Goal: Task Accomplishment & Management: Use online tool/utility

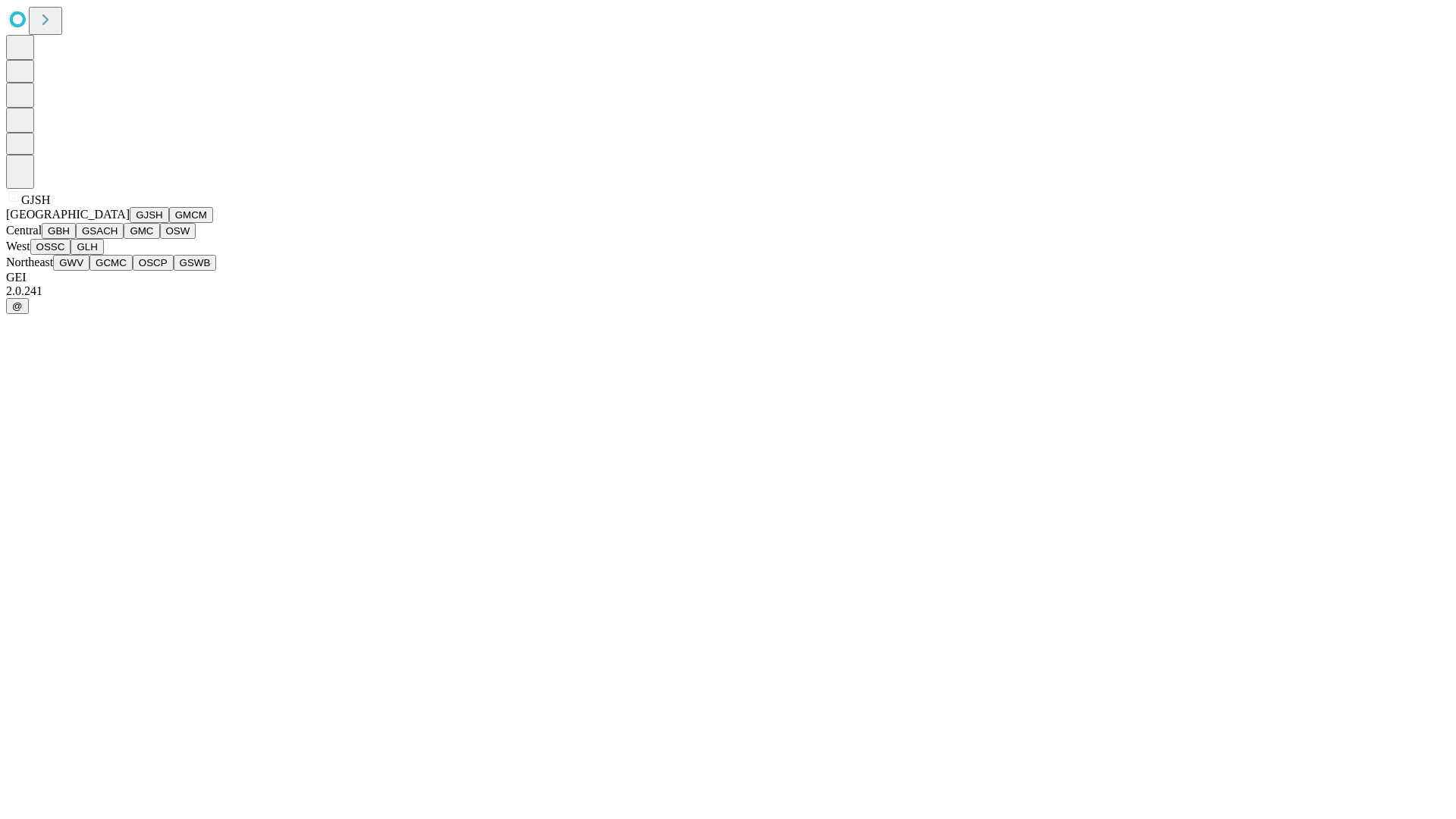
click at [129, 223] on button "GJSH" at bounding box center [149, 214] width 40 height 16
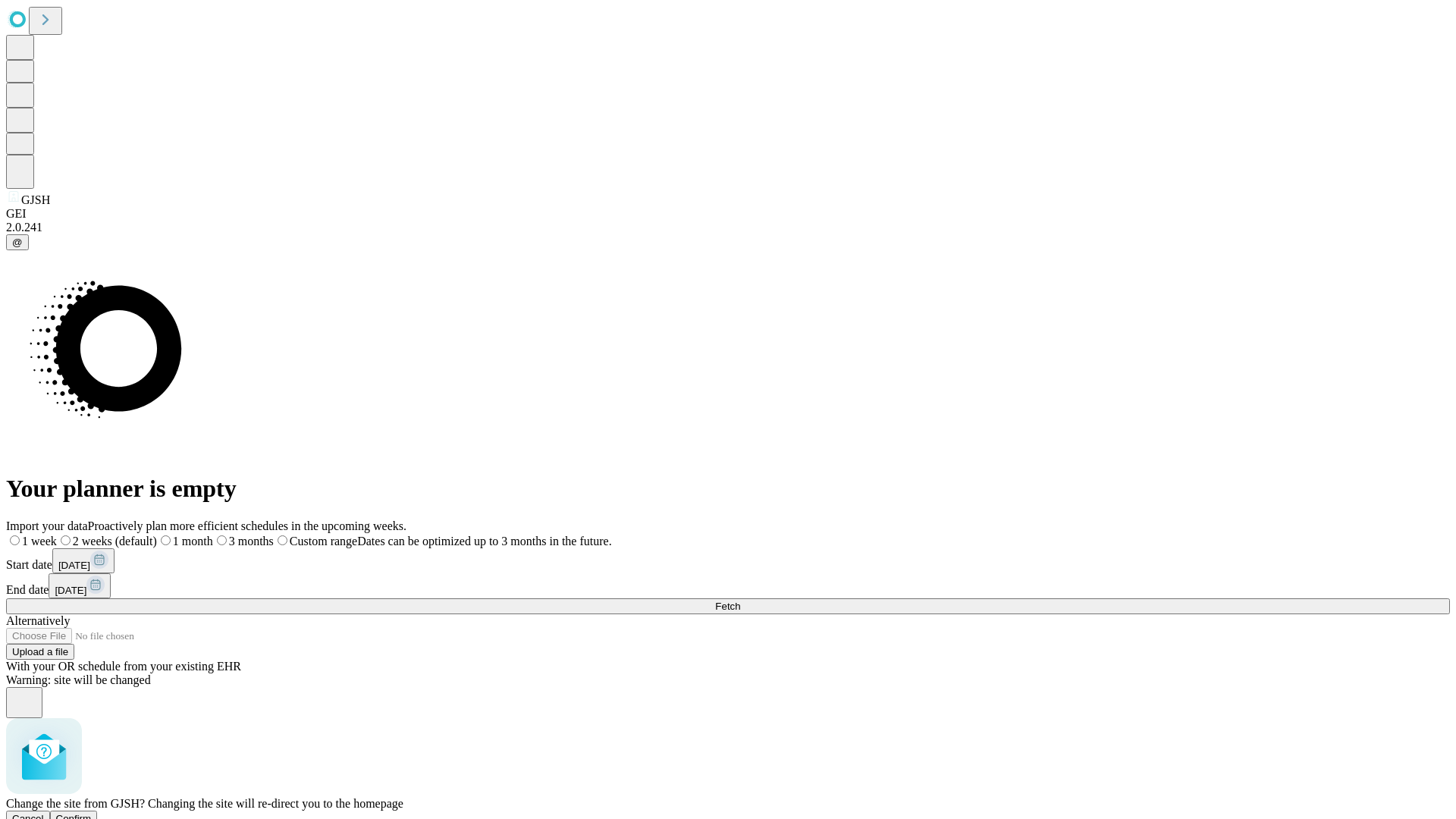
click at [92, 813] on span "Confirm" at bounding box center [74, 819] width 36 height 11
click at [47, 535] on label "1 week" at bounding box center [25, 541] width 41 height 13
click at [740, 601] on span "Fetch" at bounding box center [727, 606] width 25 height 11
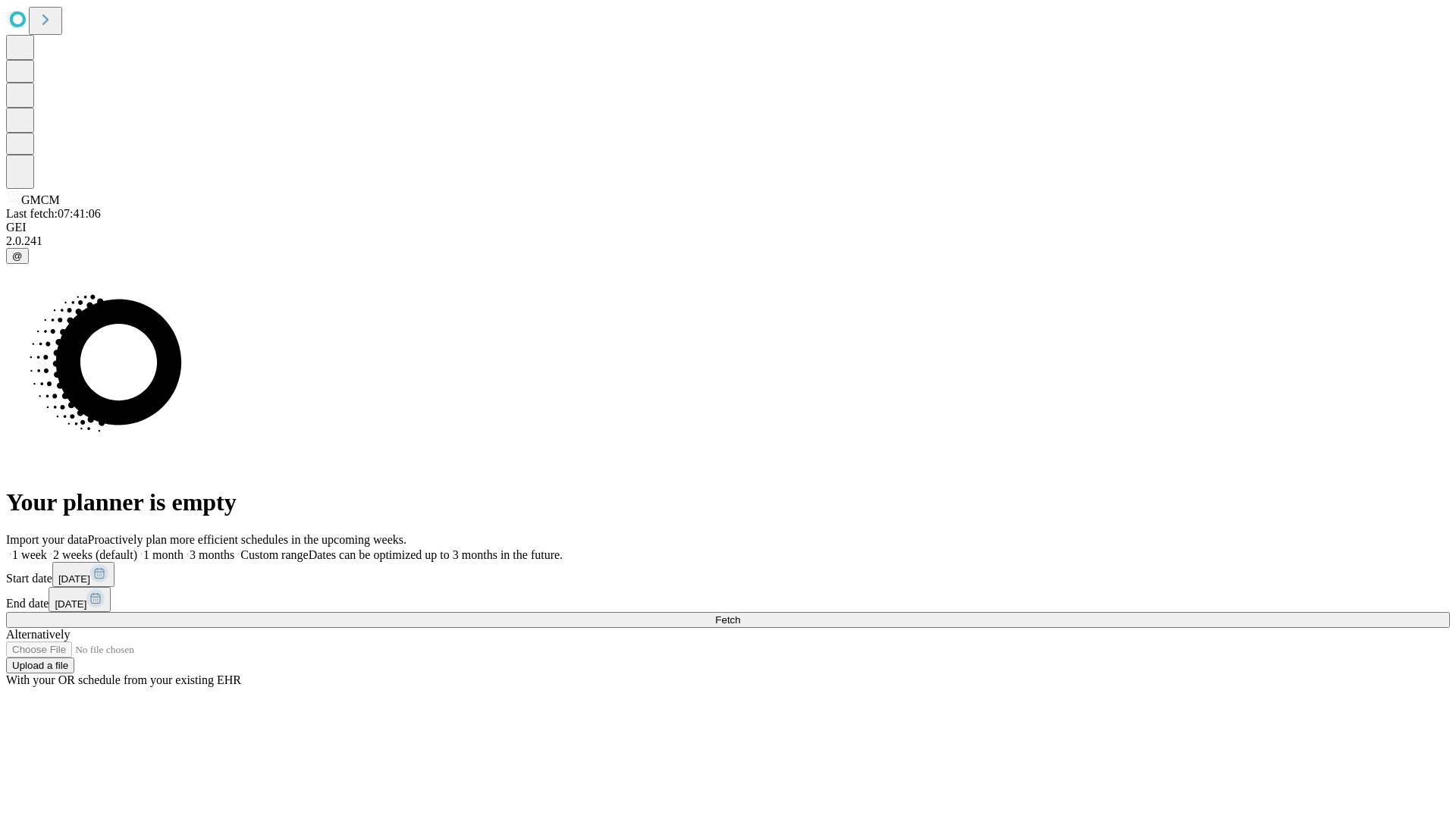
click at [47, 549] on label "1 week" at bounding box center [25, 555] width 41 height 13
click at [740, 614] on span "Fetch" at bounding box center [727, 620] width 25 height 11
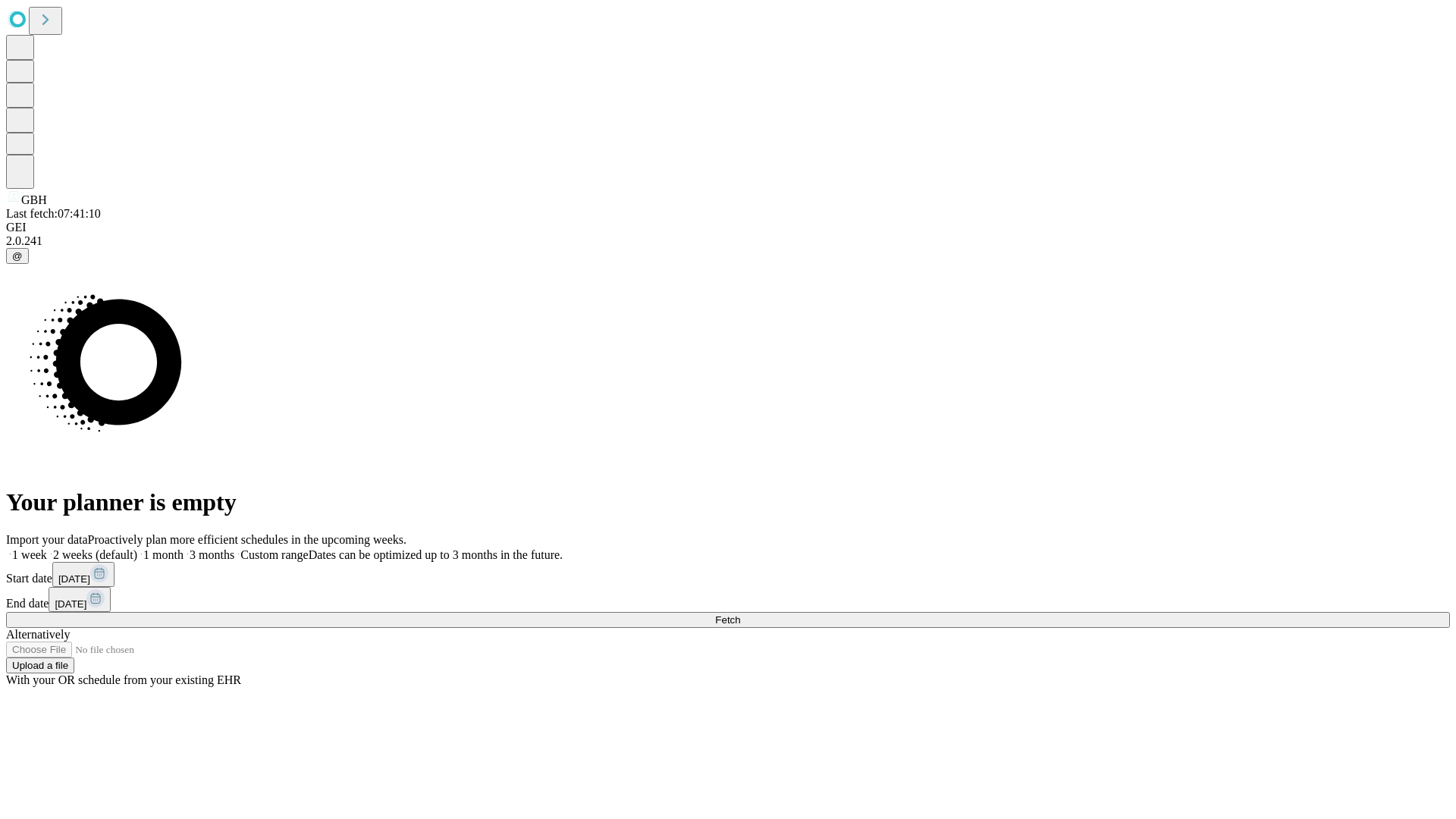
click at [740, 614] on span "Fetch" at bounding box center [727, 620] width 25 height 11
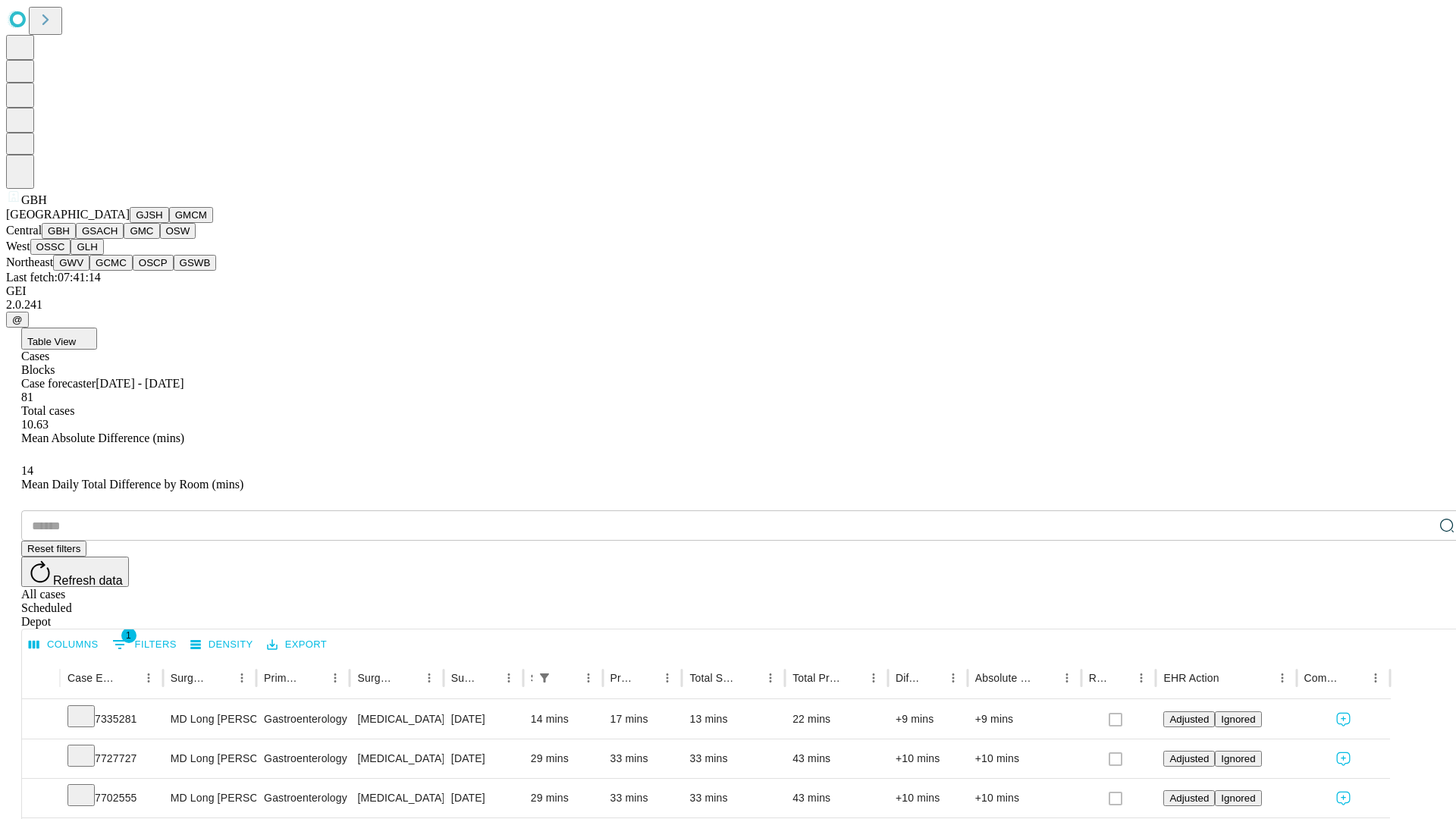
click at [117, 239] on button "GSACH" at bounding box center [99, 230] width 48 height 16
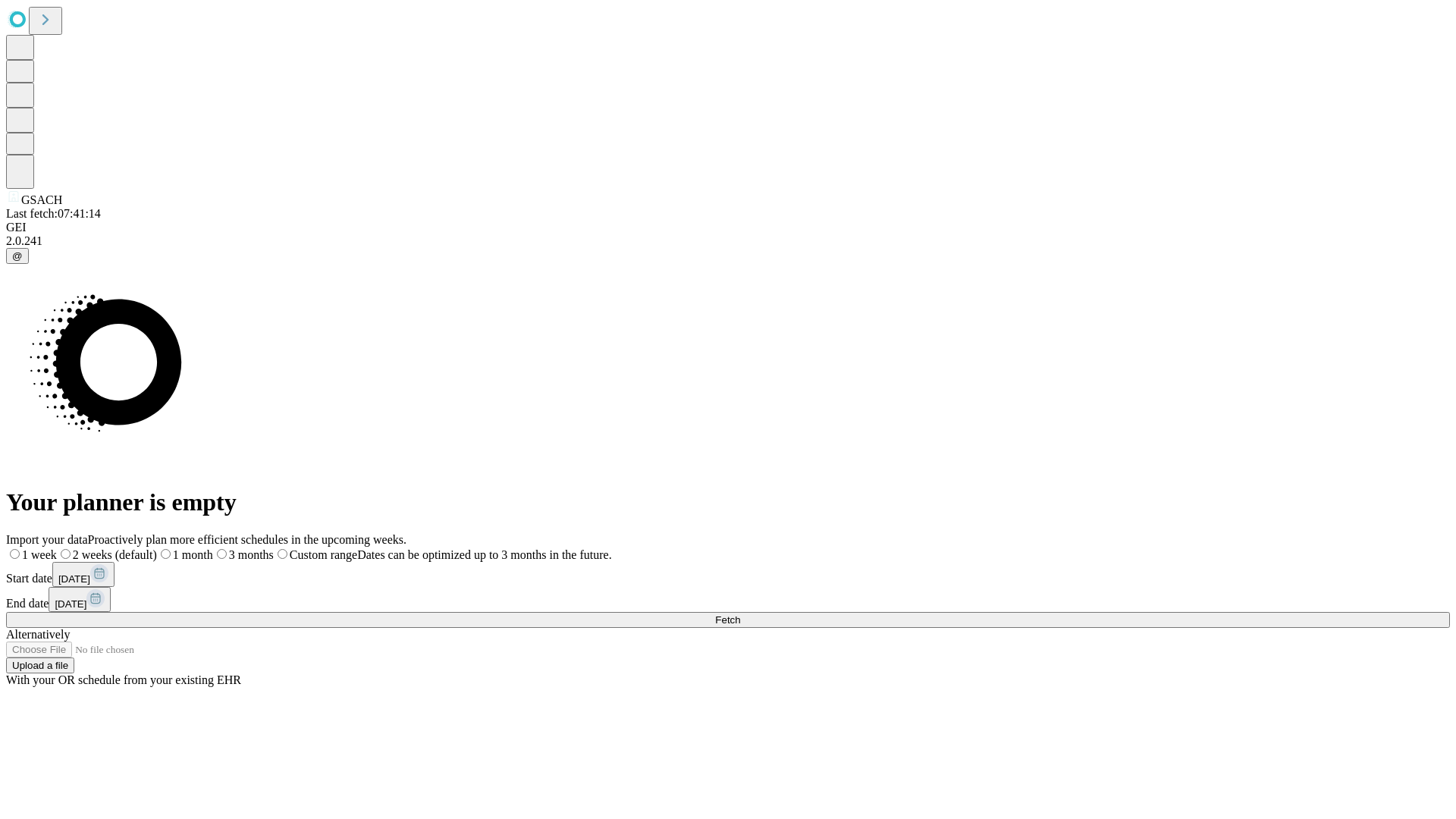
click at [57, 549] on label "1 week" at bounding box center [31, 555] width 51 height 13
click at [740, 614] on span "Fetch" at bounding box center [727, 620] width 25 height 11
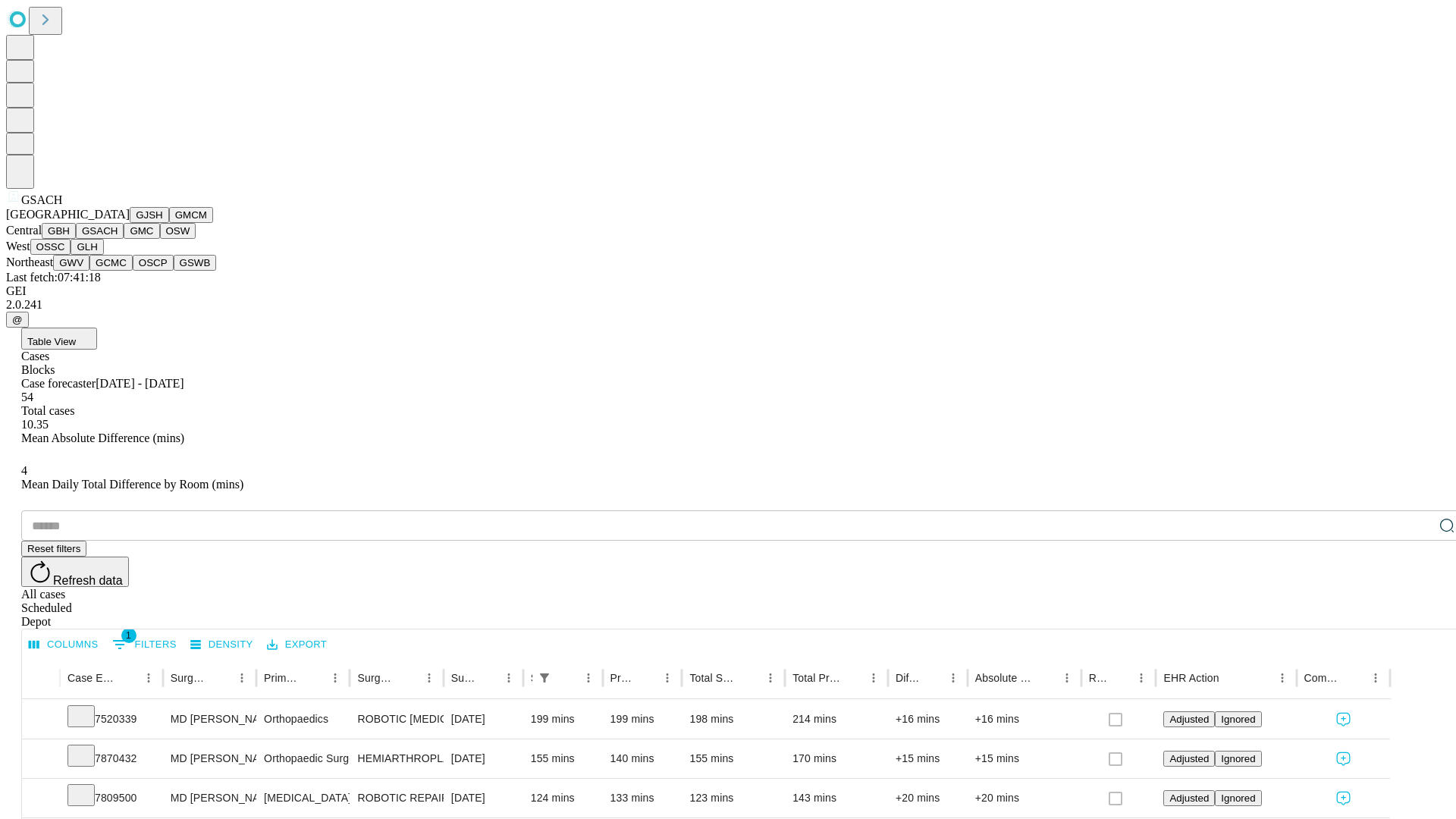
click at [124, 239] on button "GMC" at bounding box center [142, 230] width 36 height 16
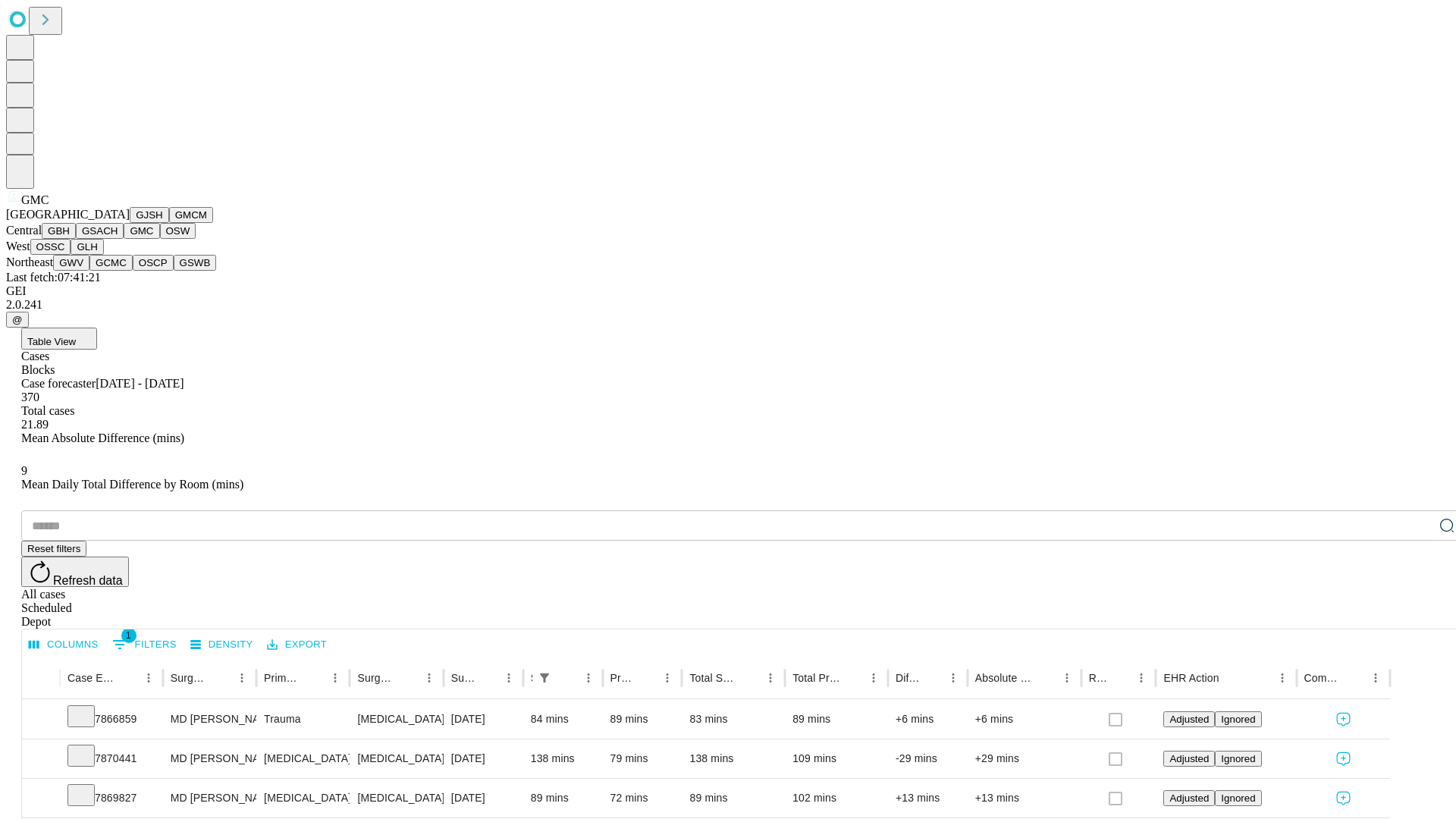
click at [160, 239] on button "OSW" at bounding box center [178, 230] width 37 height 16
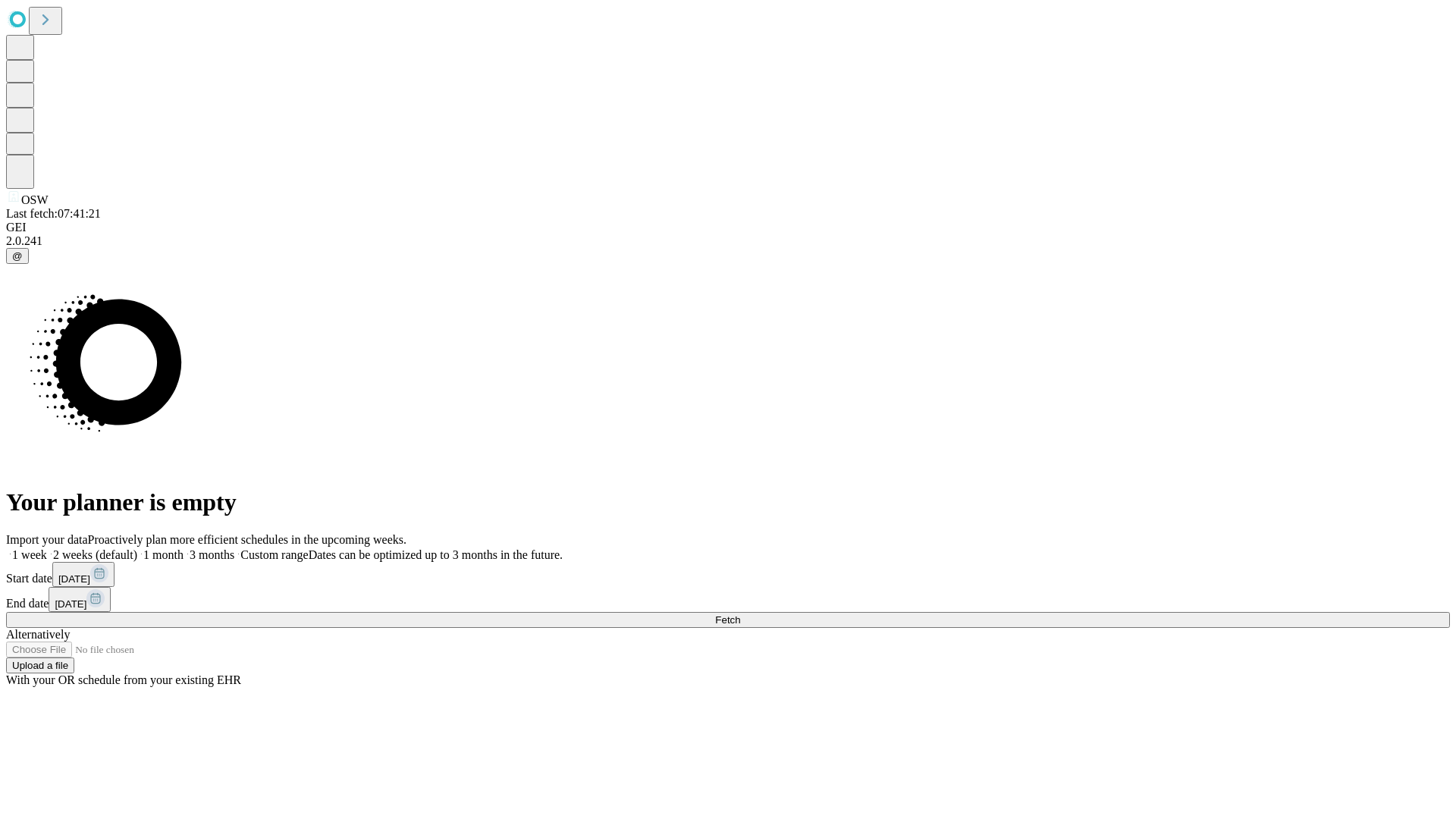
click at [47, 549] on label "1 week" at bounding box center [25, 555] width 41 height 13
click at [740, 614] on span "Fetch" at bounding box center [727, 620] width 25 height 11
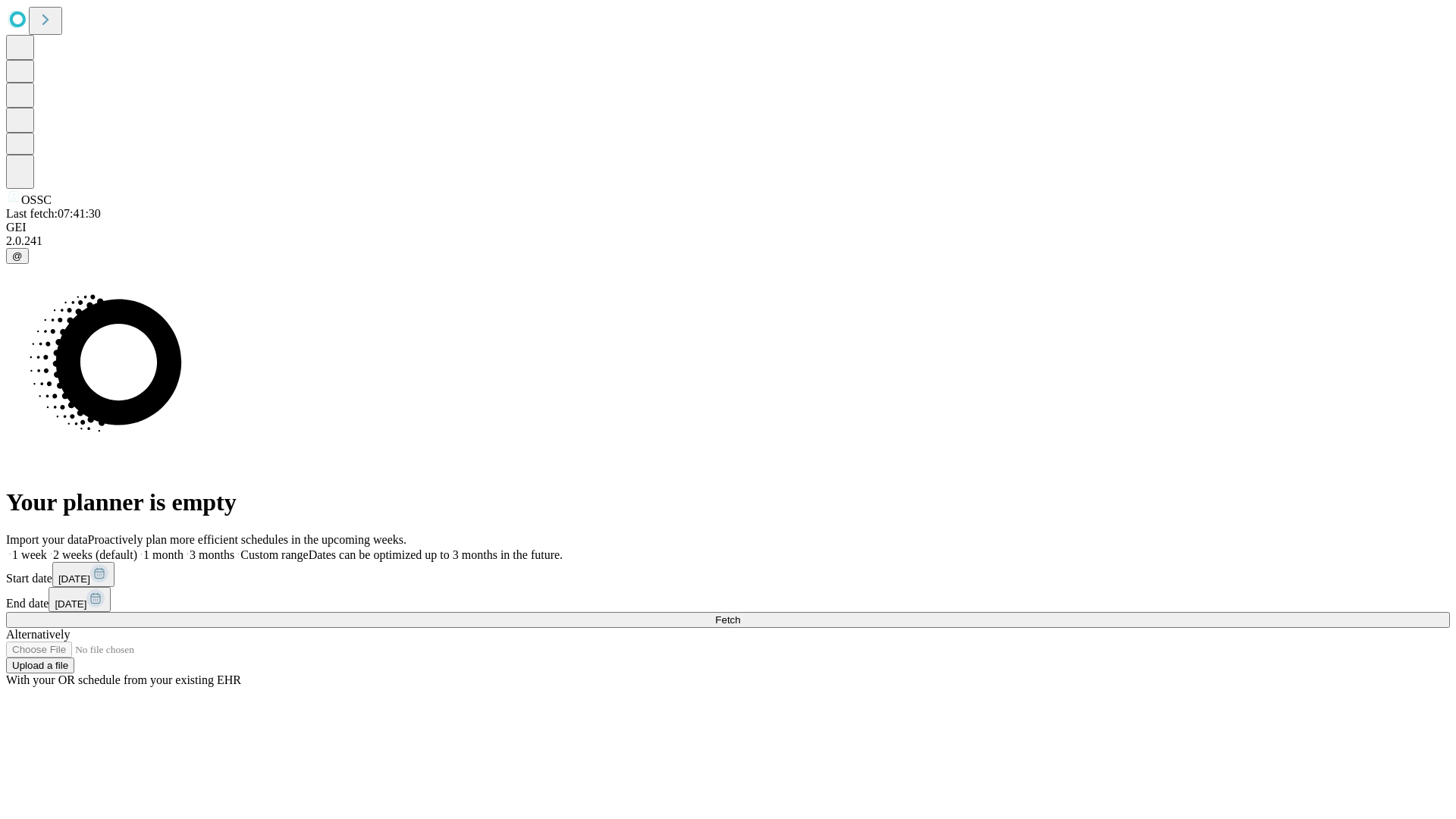
click at [47, 549] on label "1 week" at bounding box center [25, 555] width 41 height 13
click at [740, 614] on span "Fetch" at bounding box center [727, 620] width 25 height 11
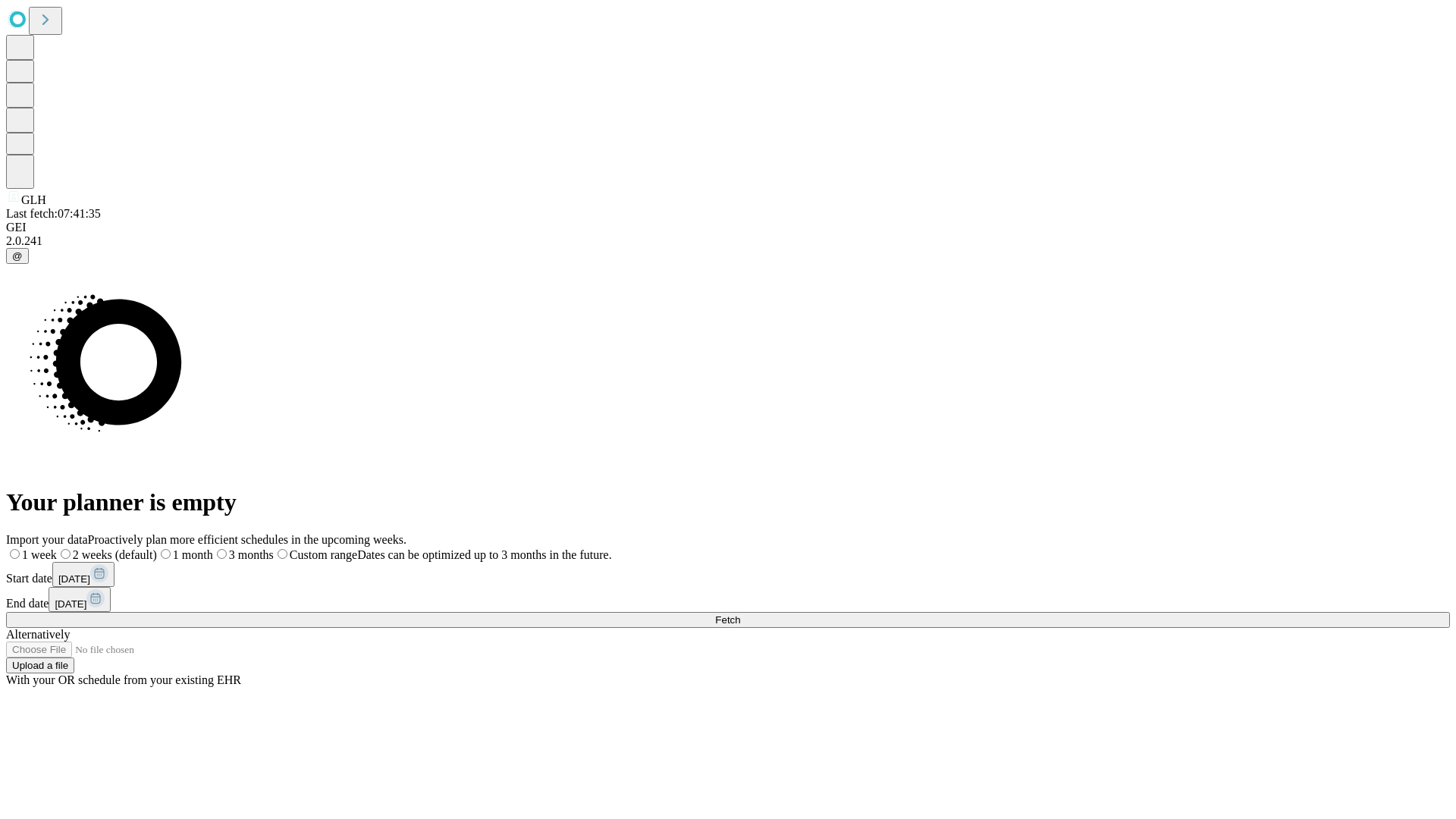
click at [740, 614] on span "Fetch" at bounding box center [727, 620] width 25 height 11
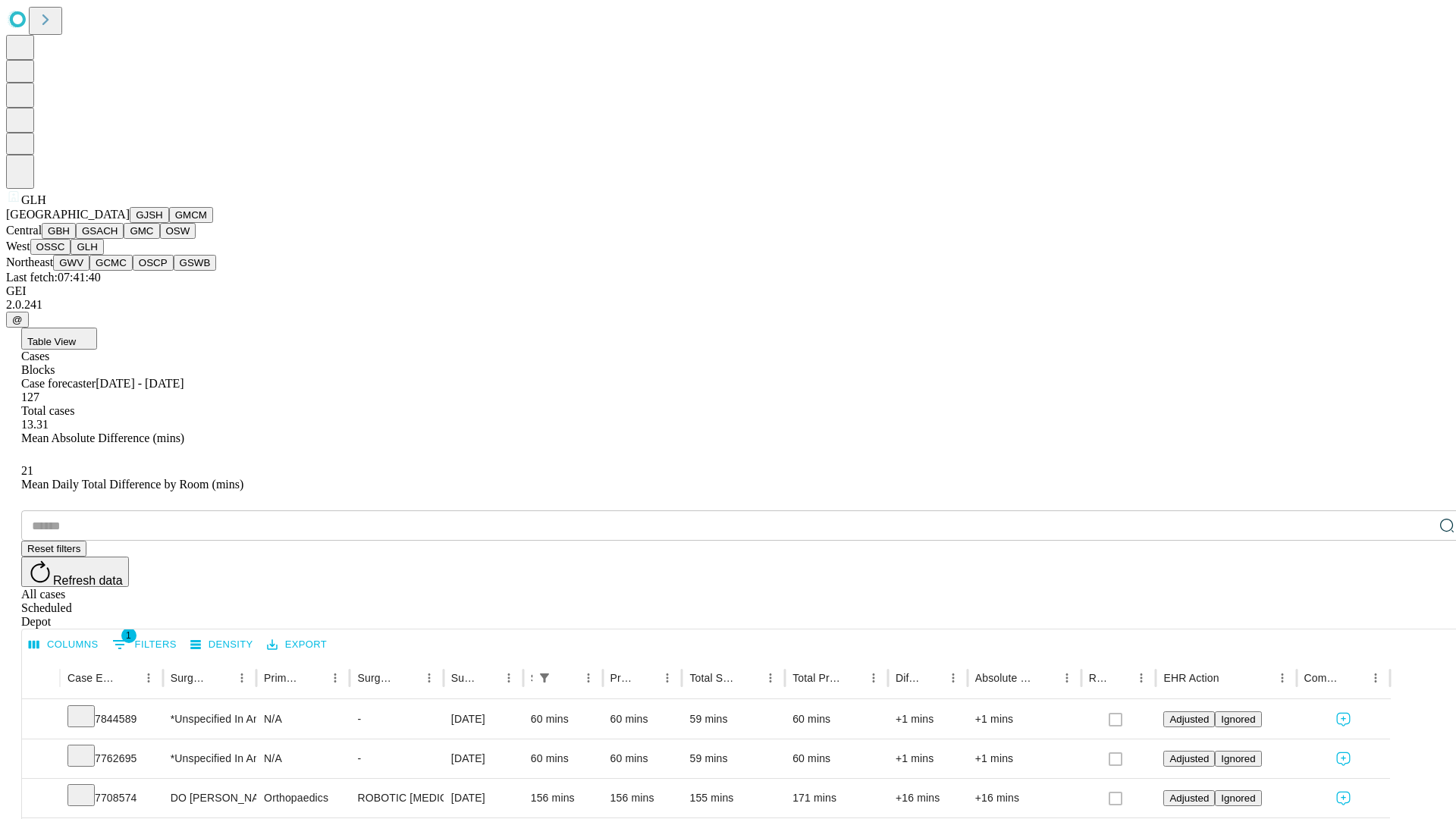
click at [90, 271] on button "GWV" at bounding box center [71, 263] width 37 height 16
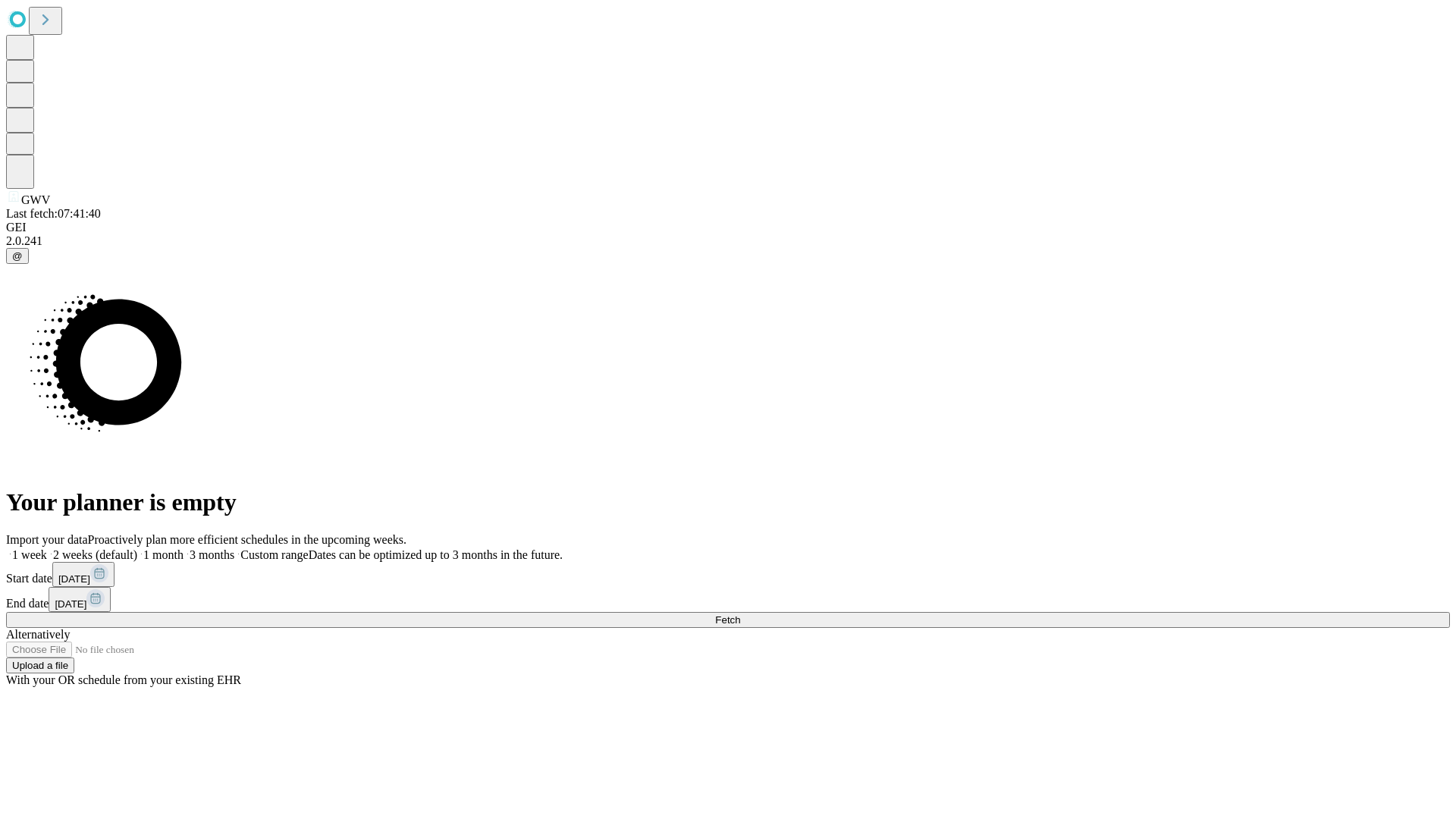
click at [47, 549] on label "1 week" at bounding box center [25, 555] width 41 height 13
click at [740, 614] on span "Fetch" at bounding box center [727, 620] width 25 height 11
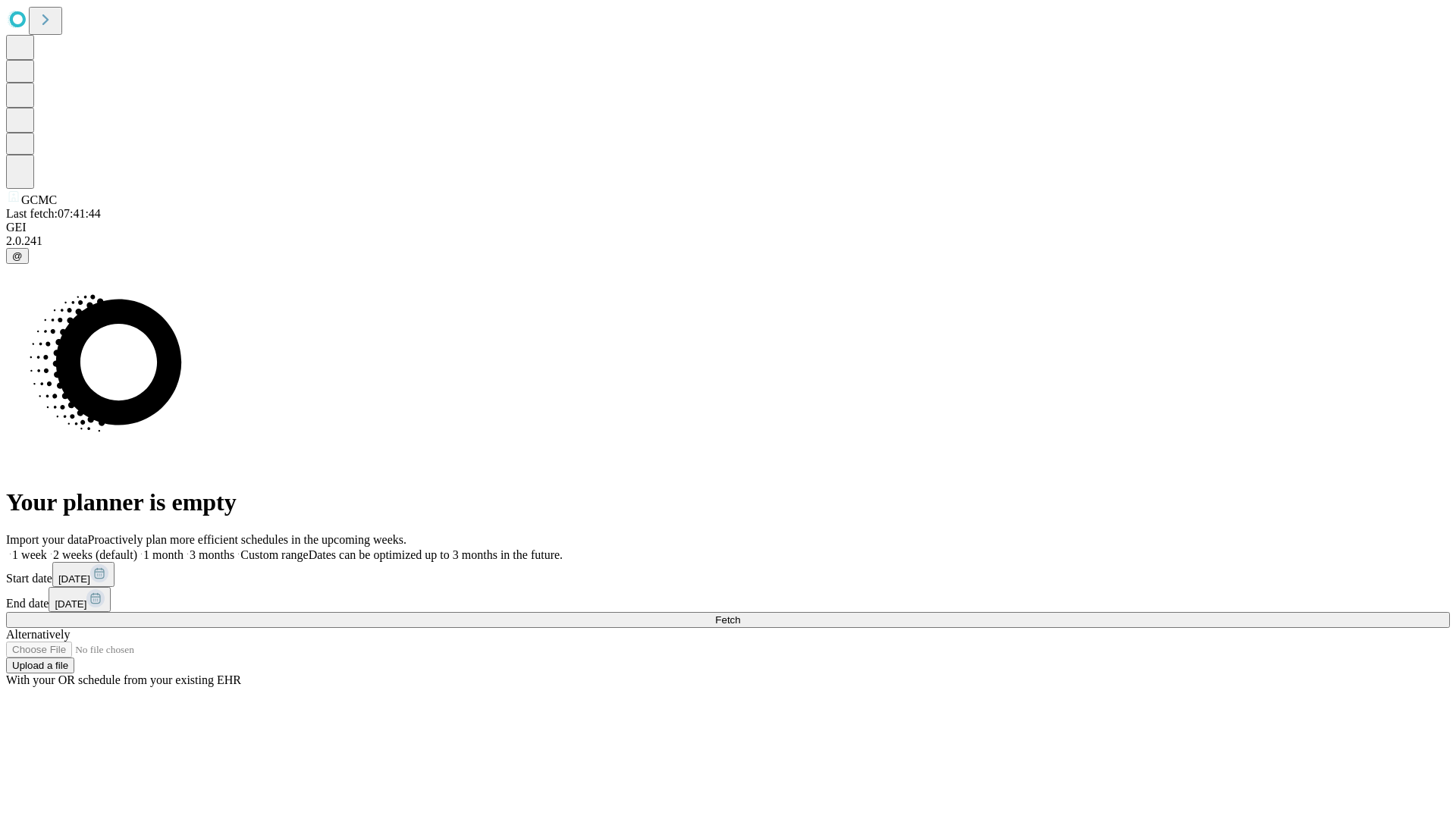
click at [47, 549] on label "1 week" at bounding box center [25, 555] width 41 height 13
click at [740, 614] on span "Fetch" at bounding box center [727, 620] width 25 height 11
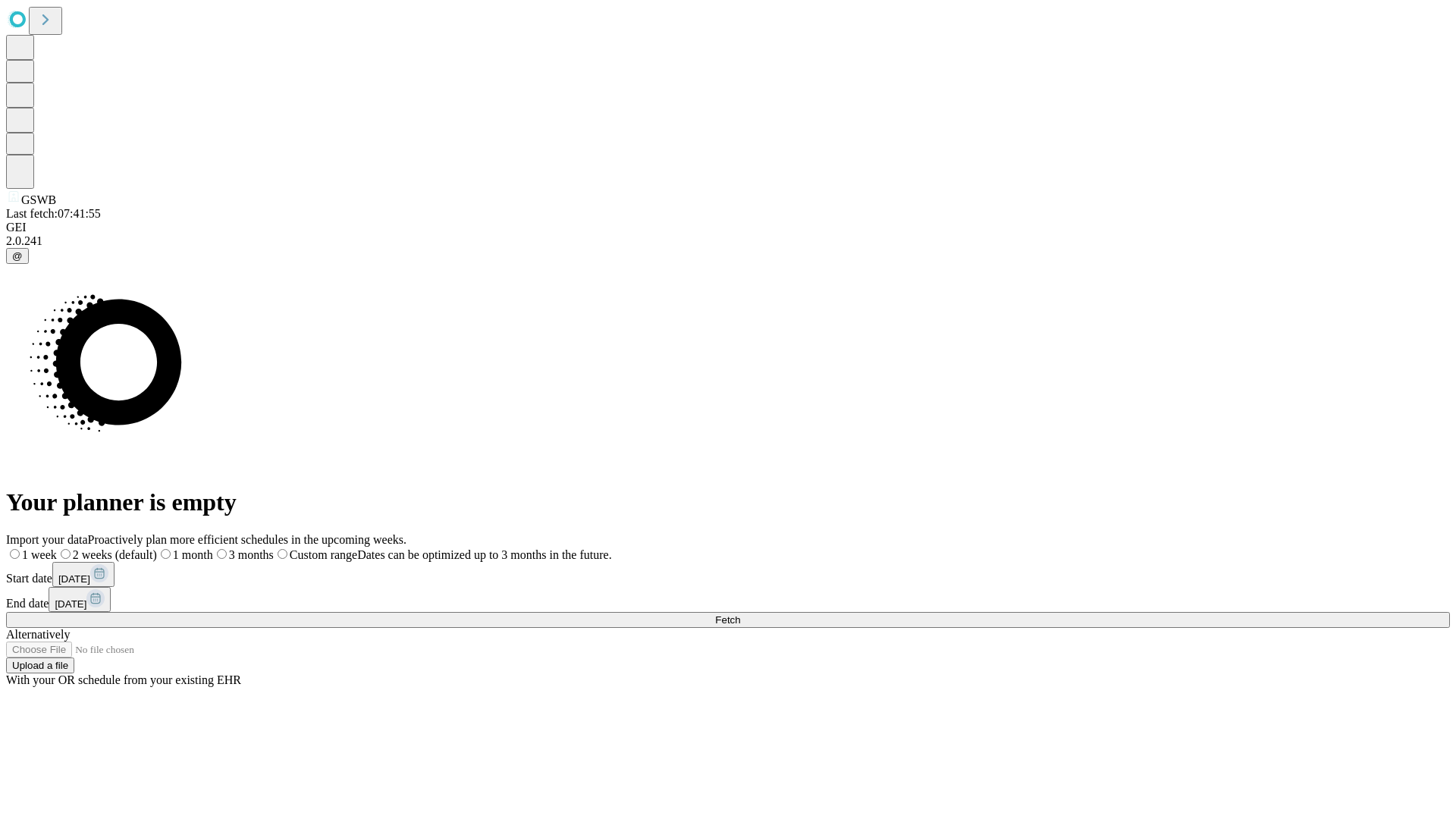
click at [57, 549] on label "1 week" at bounding box center [31, 555] width 51 height 13
click at [740, 614] on span "Fetch" at bounding box center [727, 620] width 25 height 11
